Goal: Transaction & Acquisition: Purchase product/service

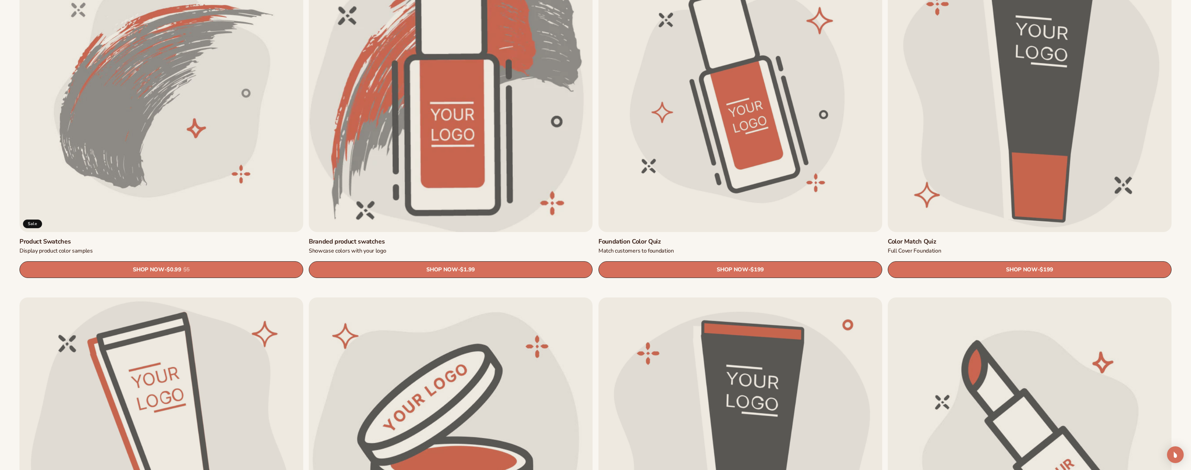
scroll to position [661, 0]
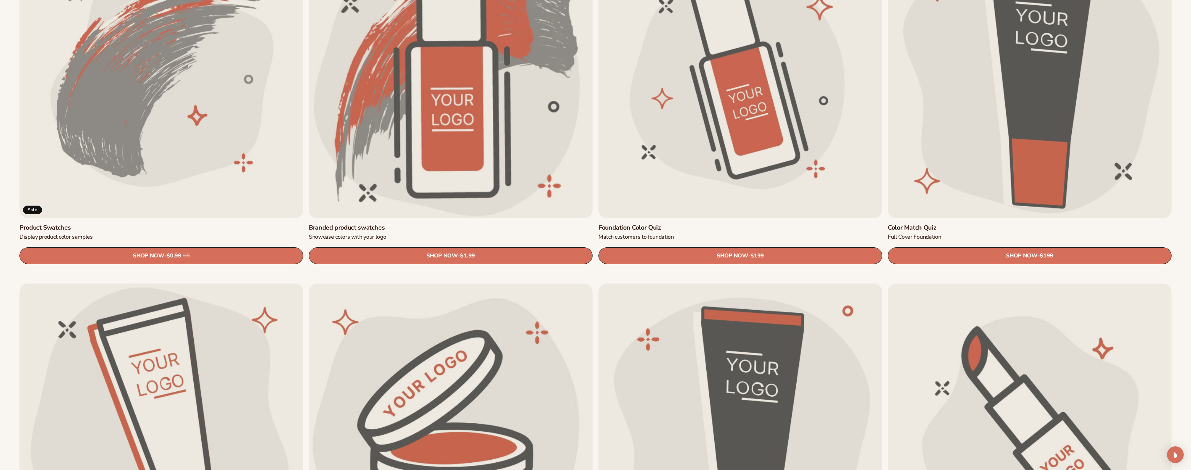
click at [36, 226] on link "Product Swatches" at bounding box center [161, 228] width 284 height 8
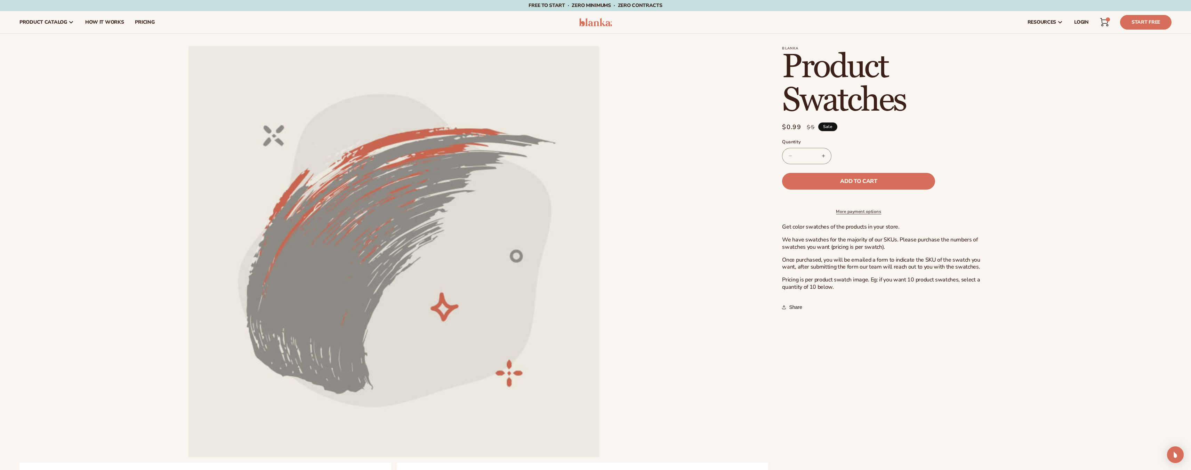
click at [824, 156] on button "Increase quantity for Product Swatches" at bounding box center [823, 156] width 16 height 16
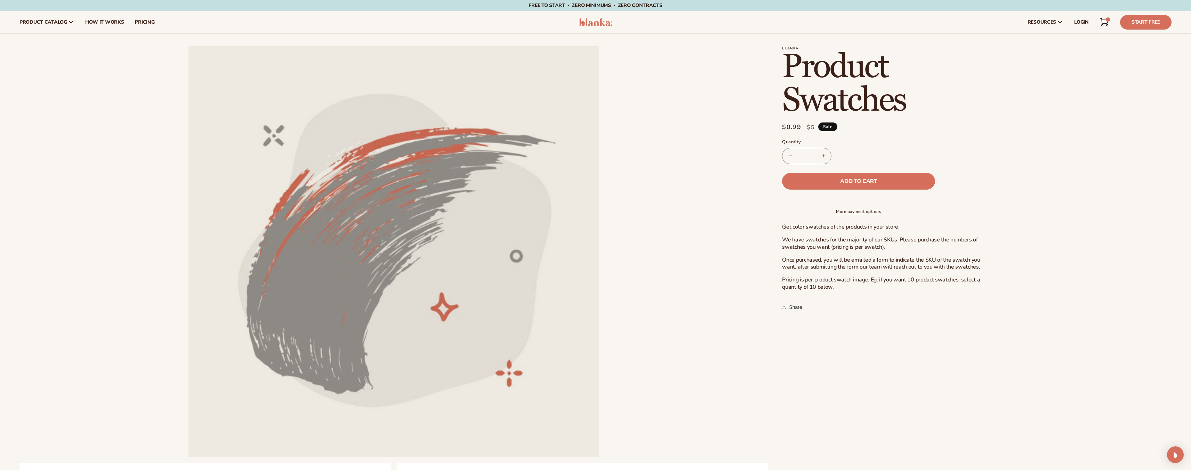
click at [824, 156] on button "Increase quantity for Product Swatches" at bounding box center [823, 156] width 16 height 16
click at [825, 156] on button "Increase quantity for Product Swatches" at bounding box center [823, 156] width 16 height 16
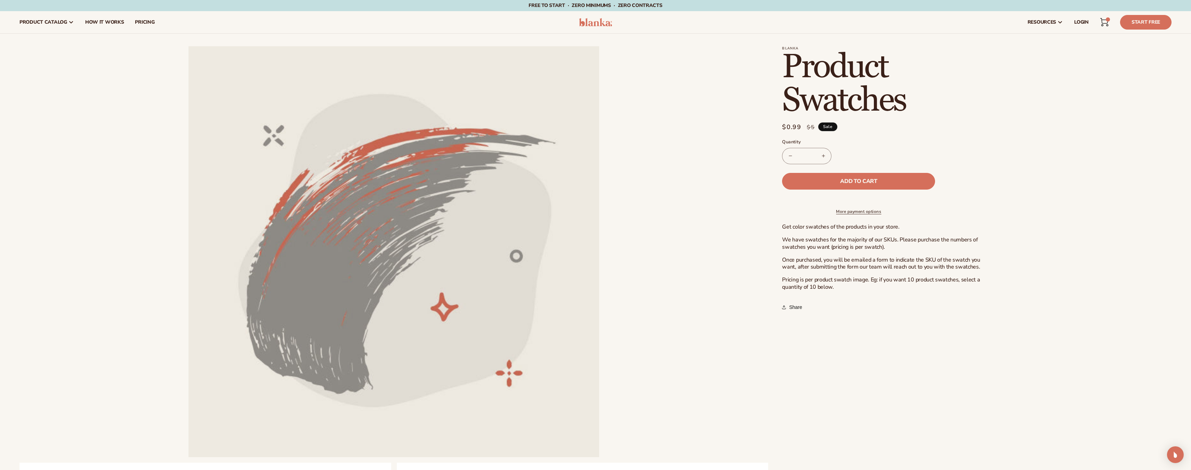
click at [825, 156] on button "Increase quantity for Product Swatches" at bounding box center [823, 156] width 16 height 16
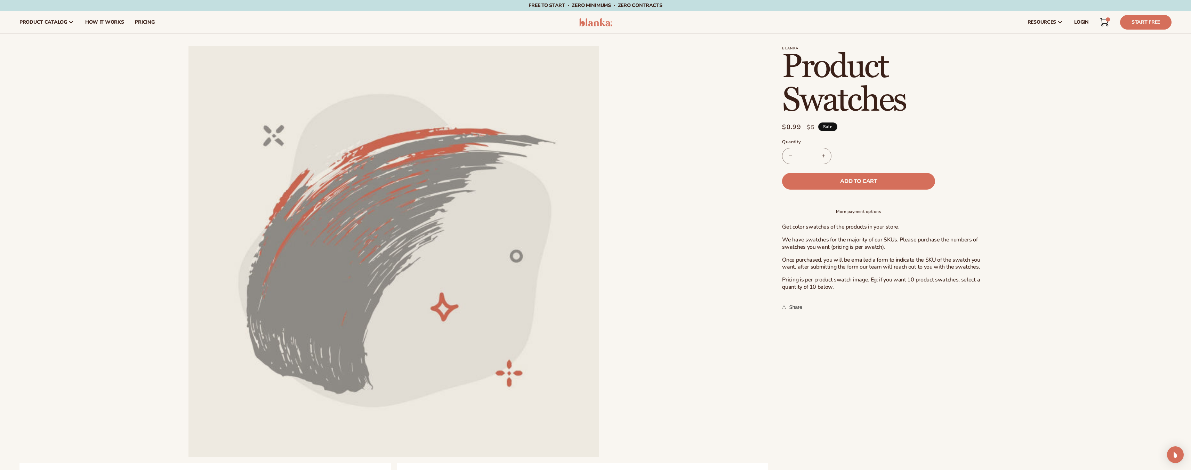
click at [825, 156] on button "Increase quantity for Product Swatches" at bounding box center [823, 156] width 16 height 16
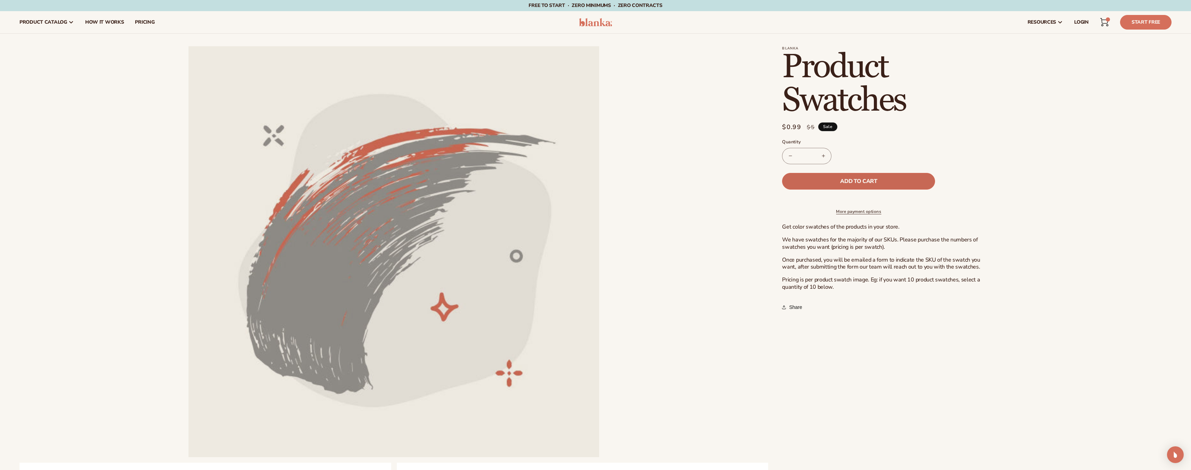
click at [849, 182] on span "Add to cart" at bounding box center [858, 181] width 37 height 6
type input "*"
click at [1105, 25] on icon at bounding box center [1104, 22] width 8 height 8
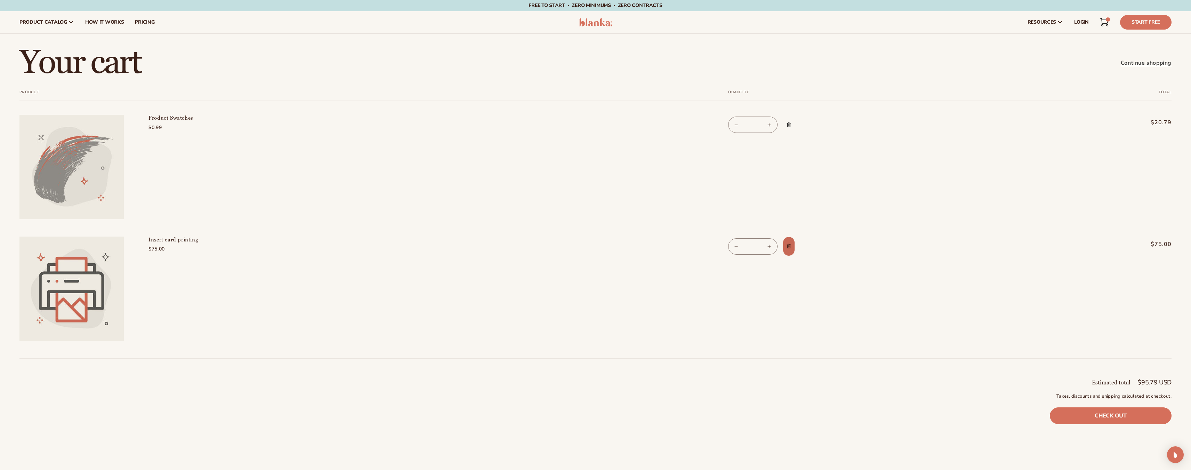
click at [789, 244] on icon "Remove Insert card printing" at bounding box center [788, 245] width 5 height 5
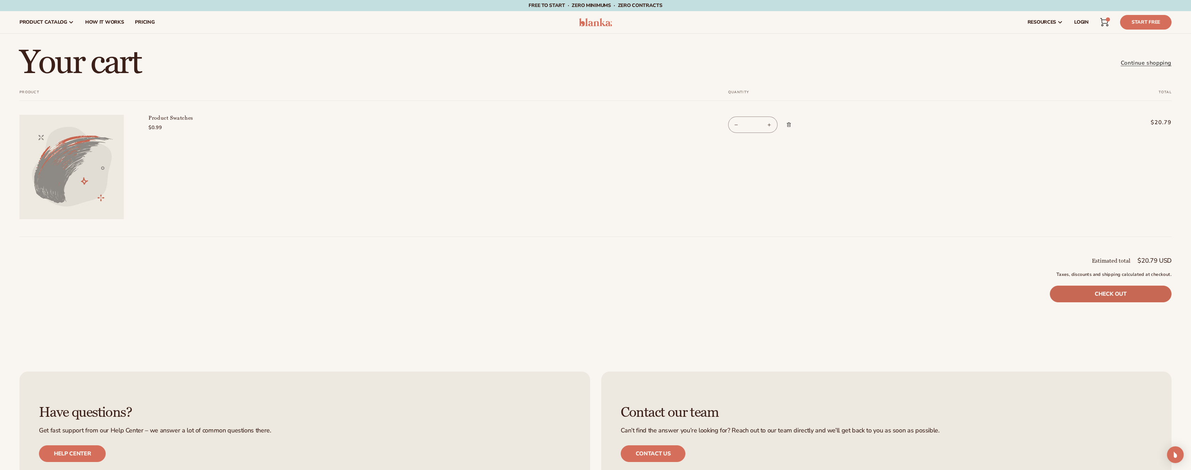
click at [1126, 294] on link "Check out" at bounding box center [1111, 293] width 122 height 17
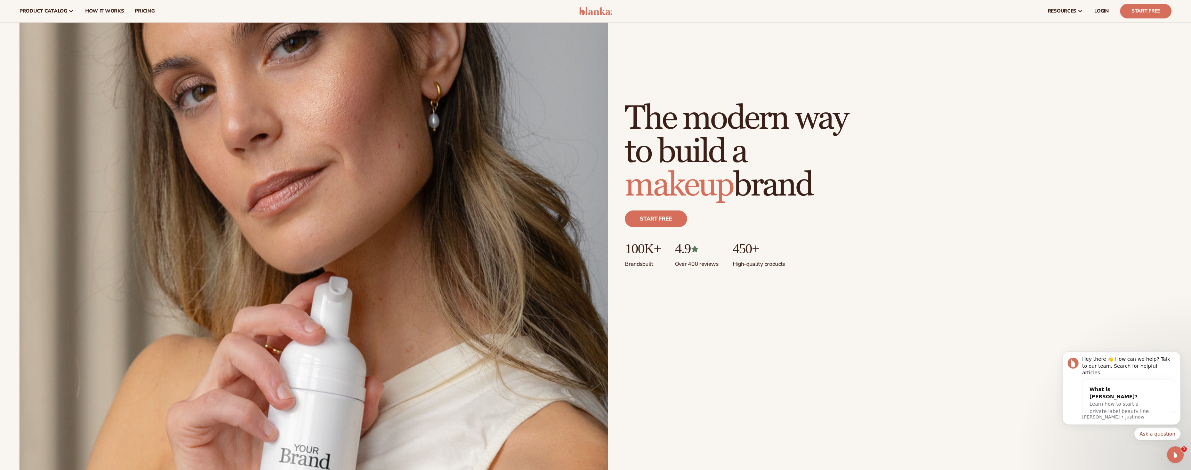
scroll to position [139, 0]
click at [1096, 12] on span "LOGIN" at bounding box center [1101, 11] width 15 height 6
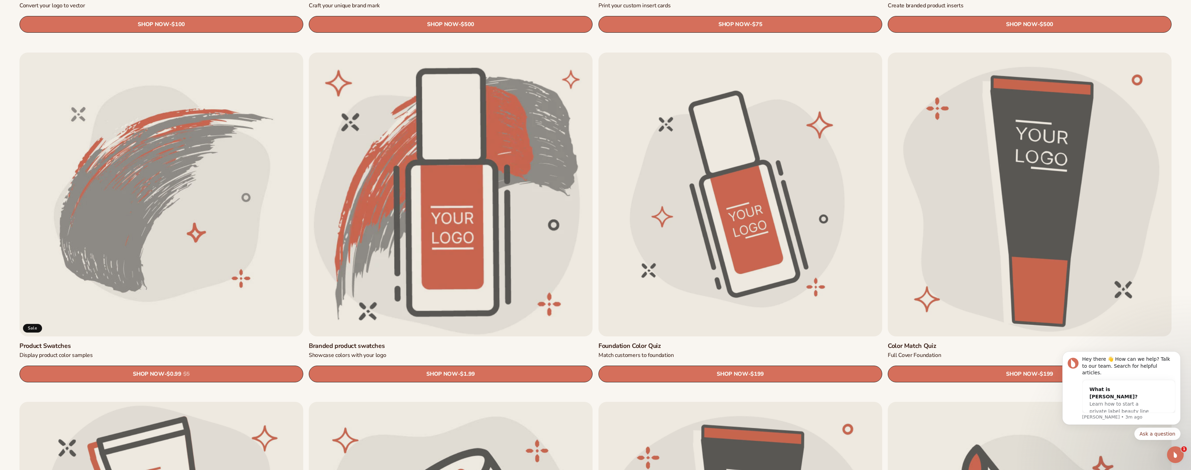
scroll to position [626, 0]
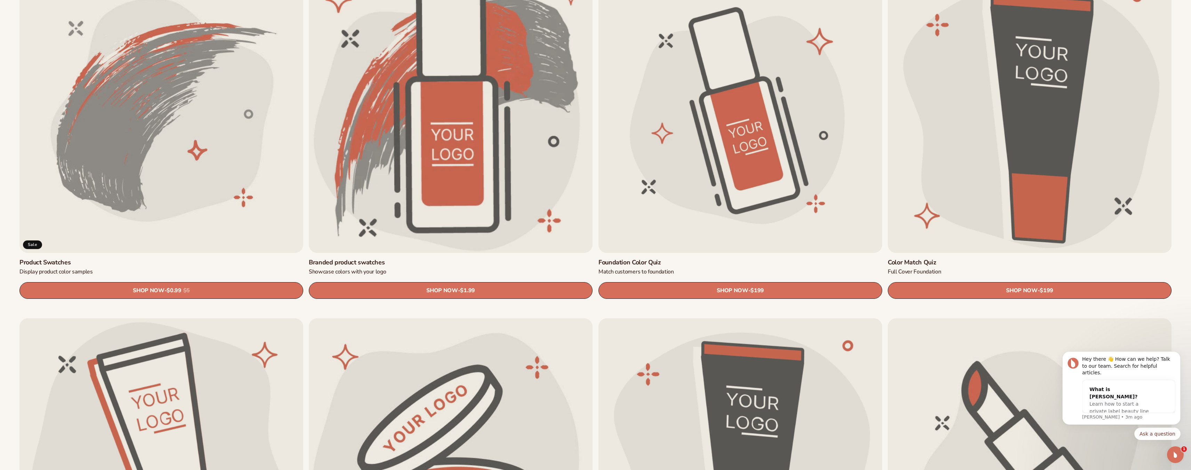
click at [235, 258] on link "Product Swatches" at bounding box center [161, 262] width 284 height 8
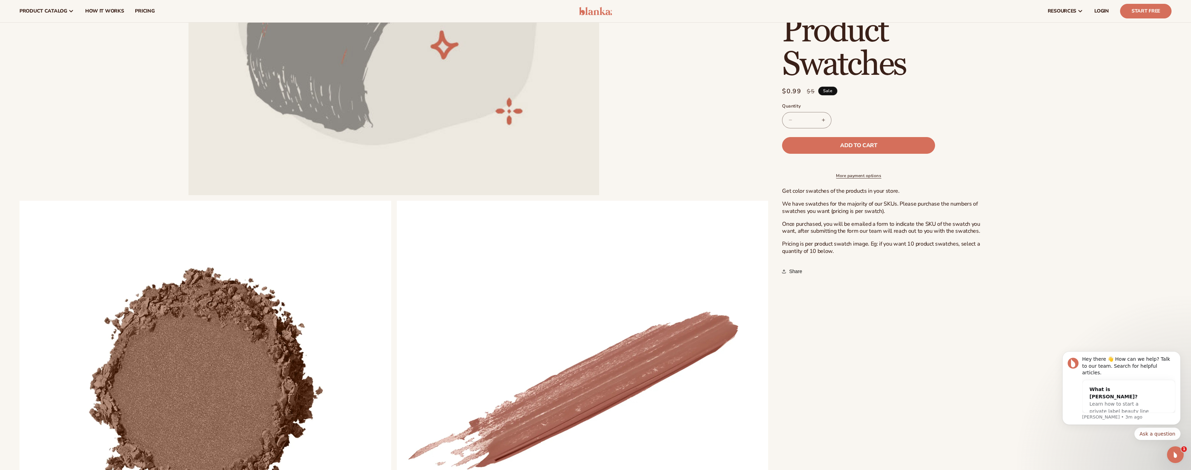
scroll to position [139, 0]
